Goal: Information Seeking & Learning: Learn about a topic

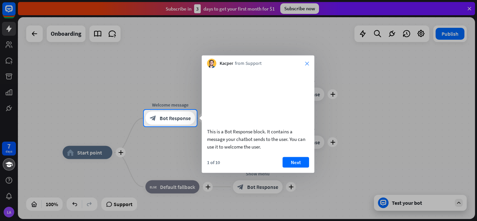
click at [308, 63] on icon "close" at bounding box center [307, 64] width 4 height 4
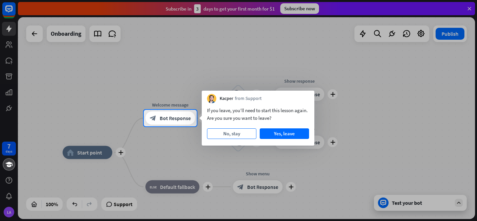
click at [239, 135] on button "No, stay" at bounding box center [231, 134] width 49 height 11
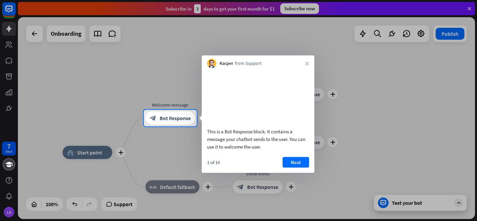
click at [239, 98] on video at bounding box center [258, 97] width 102 height 51
click at [244, 84] on video at bounding box center [258, 97] width 102 height 51
click at [174, 121] on span "Bot Response" at bounding box center [175, 118] width 31 height 7
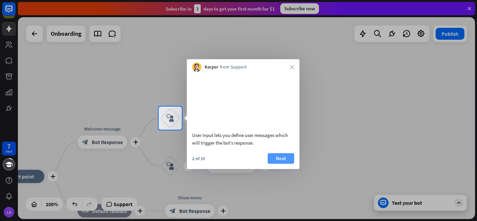
click at [292, 164] on button "Next" at bounding box center [281, 158] width 27 height 11
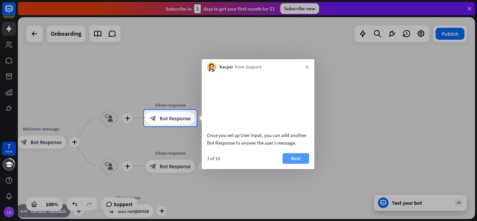
click at [292, 164] on button "Next" at bounding box center [296, 158] width 27 height 11
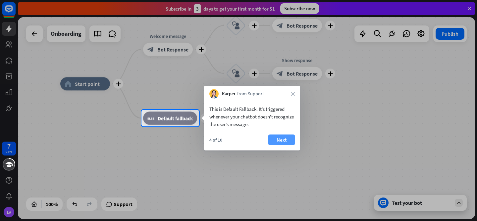
click at [276, 141] on button "Next" at bounding box center [281, 140] width 27 height 11
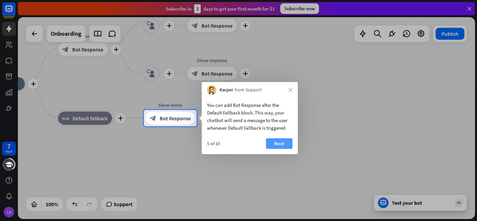
click at [276, 143] on button "Next" at bounding box center [279, 144] width 27 height 11
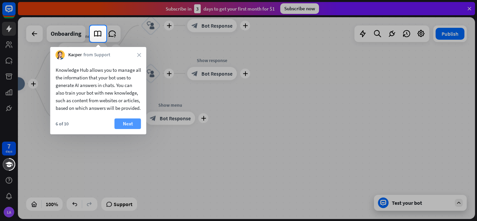
click at [133, 129] on button "Next" at bounding box center [128, 124] width 27 height 11
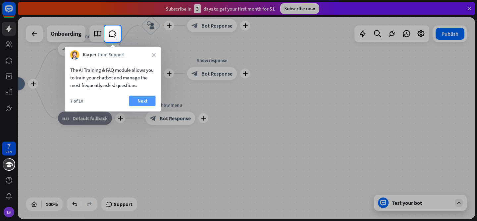
click at [144, 99] on button "Next" at bounding box center [142, 101] width 27 height 11
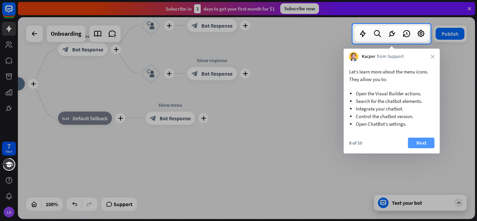
click at [426, 143] on button "Next" at bounding box center [421, 143] width 27 height 11
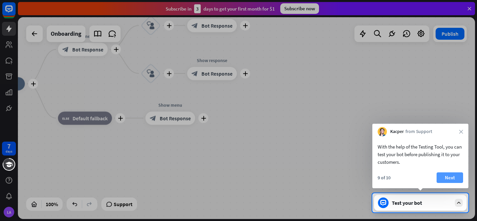
click at [454, 177] on button "Next" at bounding box center [450, 178] width 27 height 11
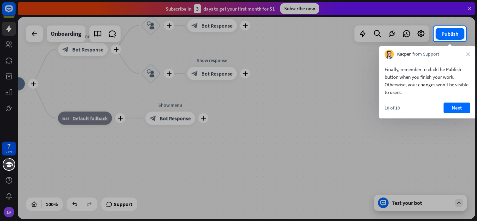
click at [413, 199] on div at bounding box center [238, 131] width 477 height 180
click at [470, 54] on icon "close" at bounding box center [468, 54] width 4 height 4
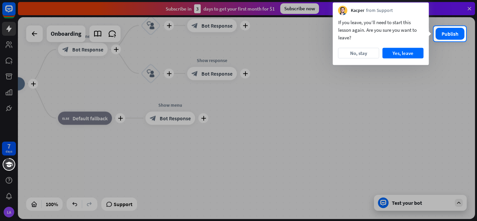
click at [394, 203] on div at bounding box center [238, 131] width 477 height 180
click at [388, 203] on div at bounding box center [238, 131] width 477 height 180
click at [359, 54] on button "No, stay" at bounding box center [358, 53] width 41 height 11
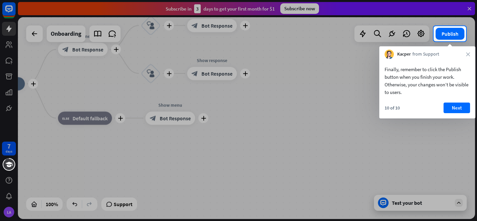
click at [422, 207] on div at bounding box center [238, 131] width 477 height 180
click at [382, 201] on div at bounding box center [238, 131] width 477 height 180
click at [462, 105] on button "Next" at bounding box center [457, 108] width 27 height 11
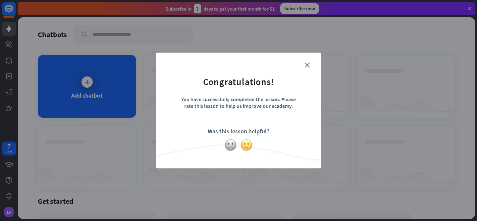
click at [246, 144] on img at bounding box center [246, 145] width 13 height 13
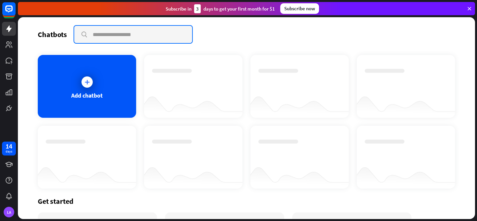
click at [102, 36] on input "text" at bounding box center [133, 34] width 118 height 17
type input "*"
type input "**********"
click at [161, 40] on input "**********" at bounding box center [133, 34] width 118 height 17
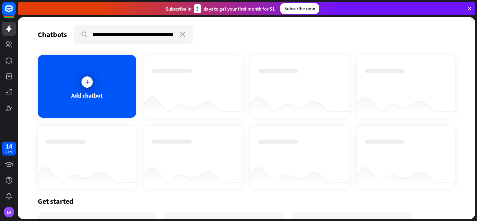
scroll to position [0, 0]
click at [214, 34] on div "**********" at bounding box center [247, 34] width 418 height 19
